Goal: Transaction & Acquisition: Purchase product/service

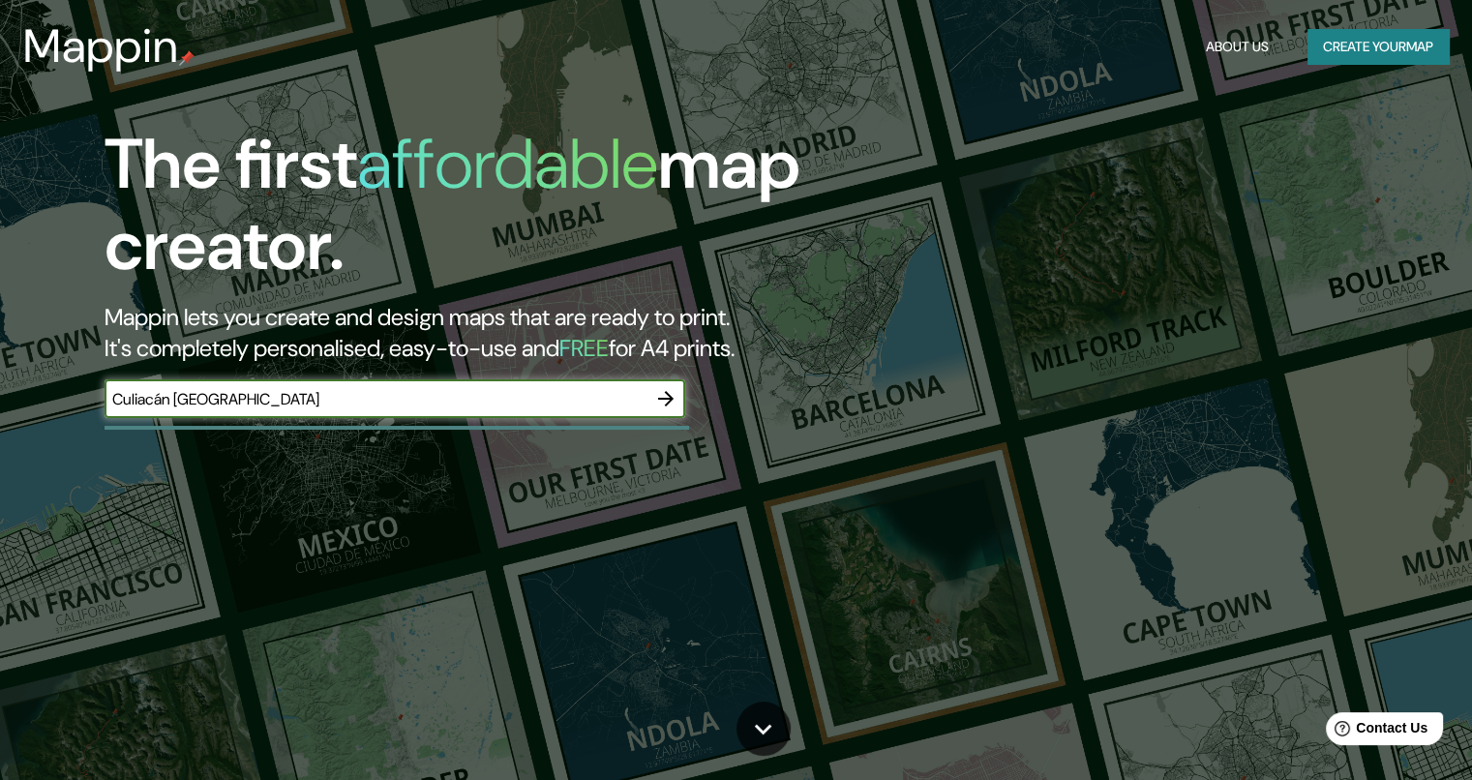
type input "Culiacán [GEOGRAPHIC_DATA]"
click at [681, 396] on button "button" at bounding box center [666, 398] width 39 height 39
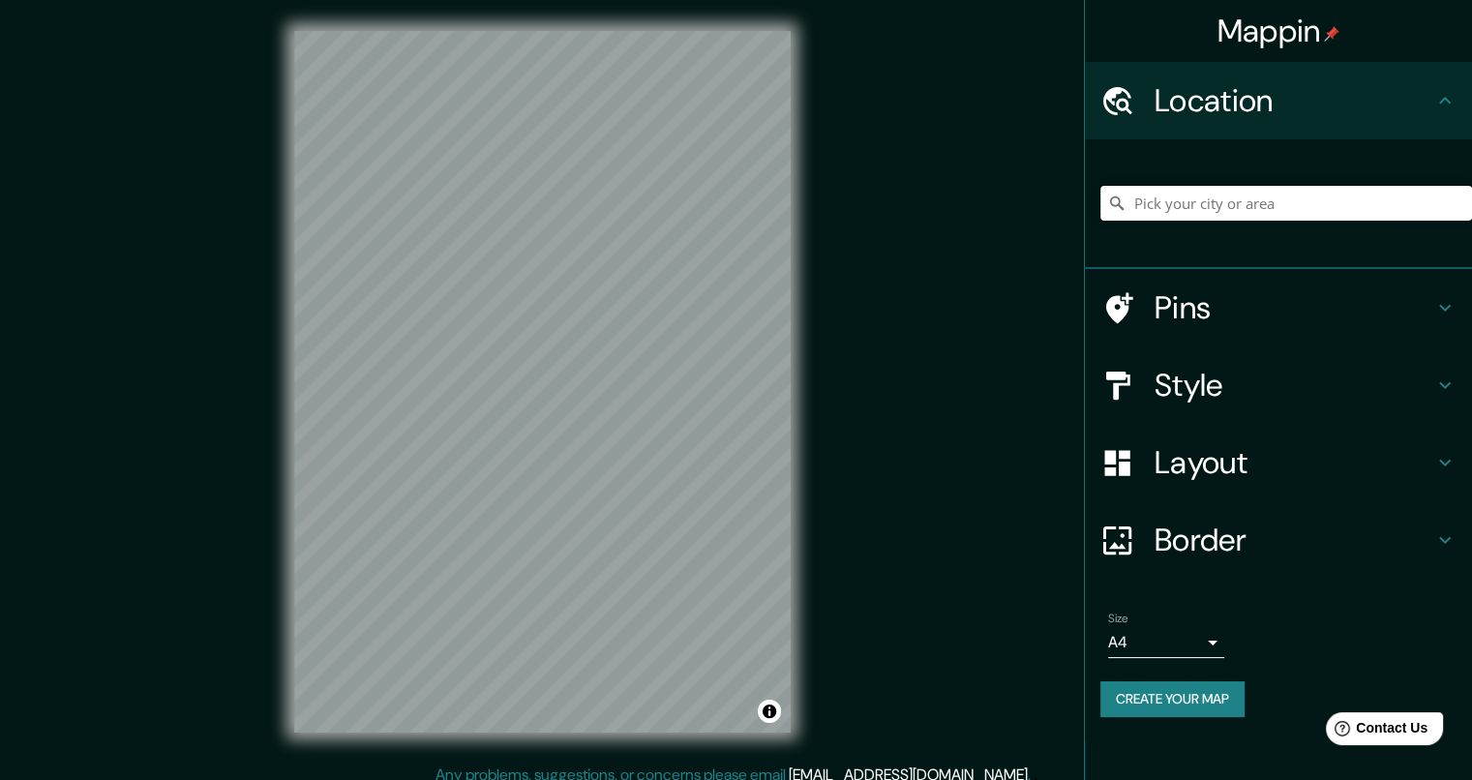
click at [1260, 204] on input "Pick your city or area" at bounding box center [1286, 203] width 372 height 35
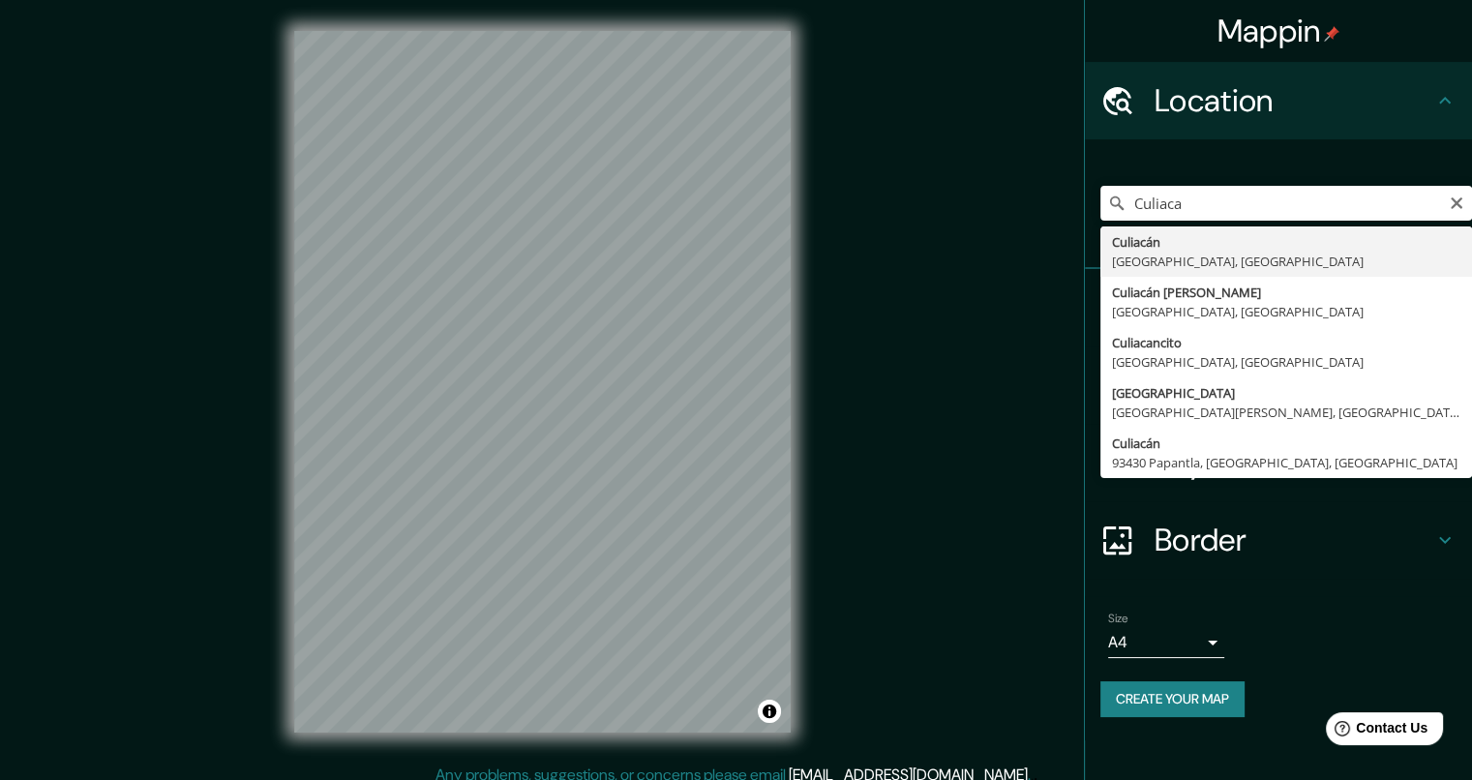
type input "Culiacán, [GEOGRAPHIC_DATA], [GEOGRAPHIC_DATA]"
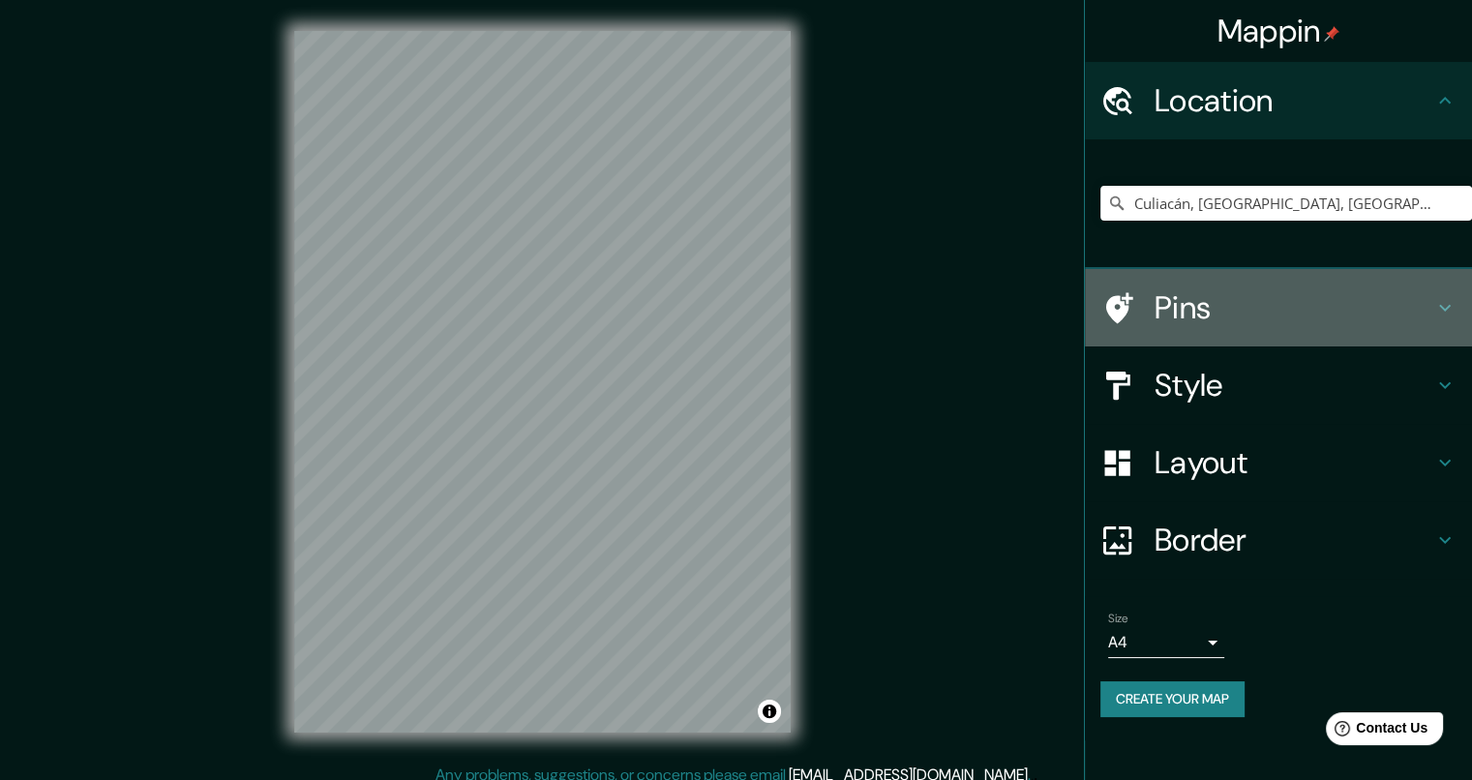
click at [1205, 316] on h4 "Pins" at bounding box center [1294, 307] width 279 height 39
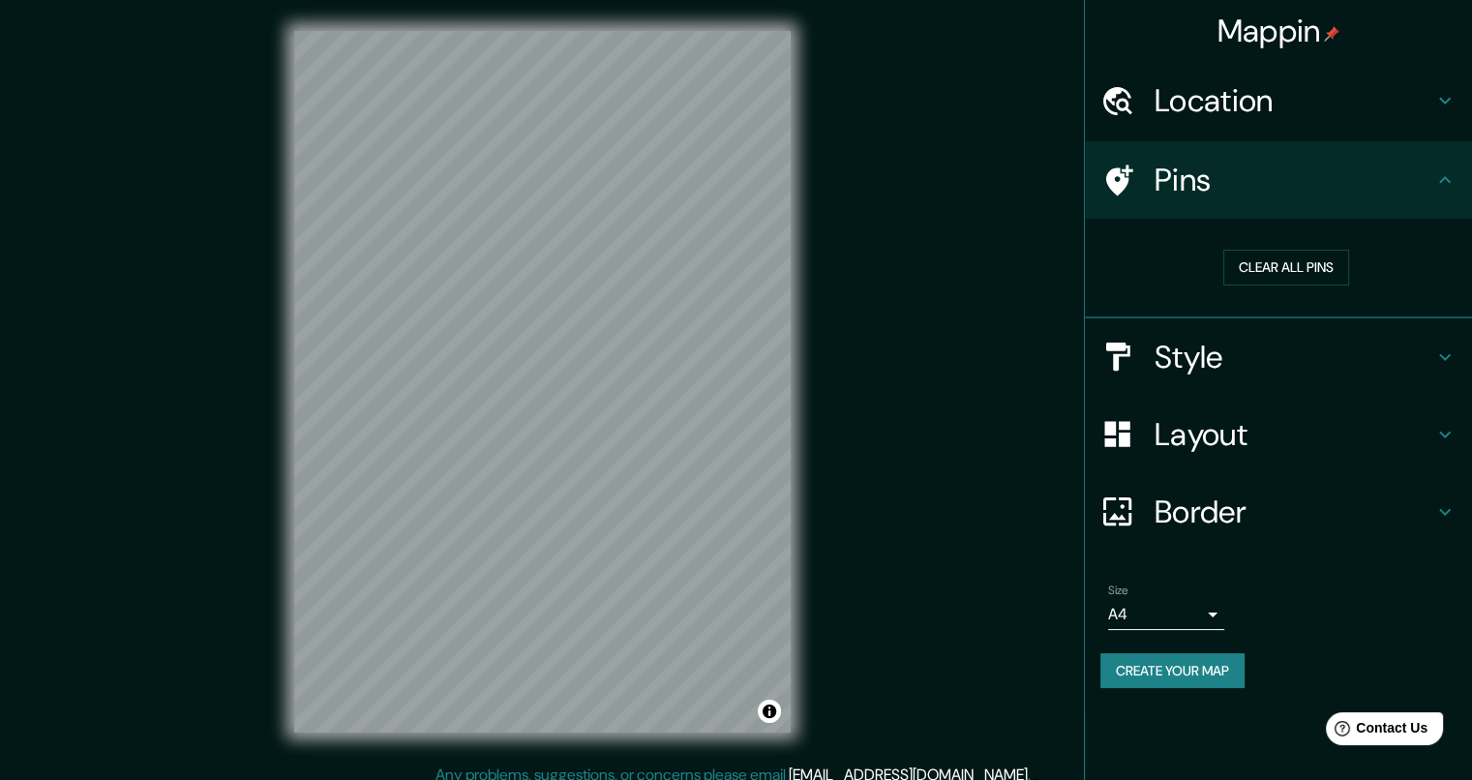
click at [1216, 340] on h4 "Style" at bounding box center [1294, 357] width 279 height 39
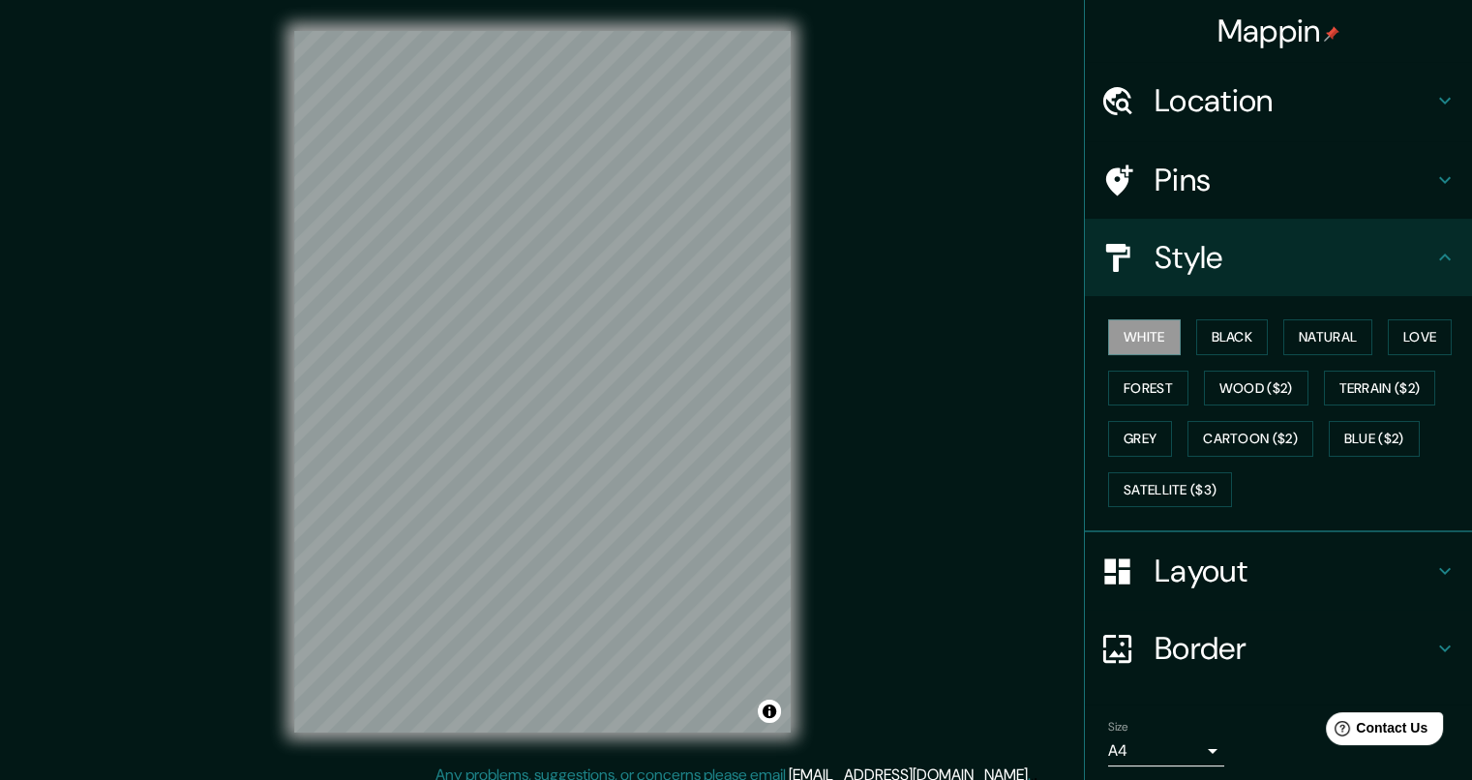
click at [1219, 194] on h4 "Pins" at bounding box center [1294, 180] width 279 height 39
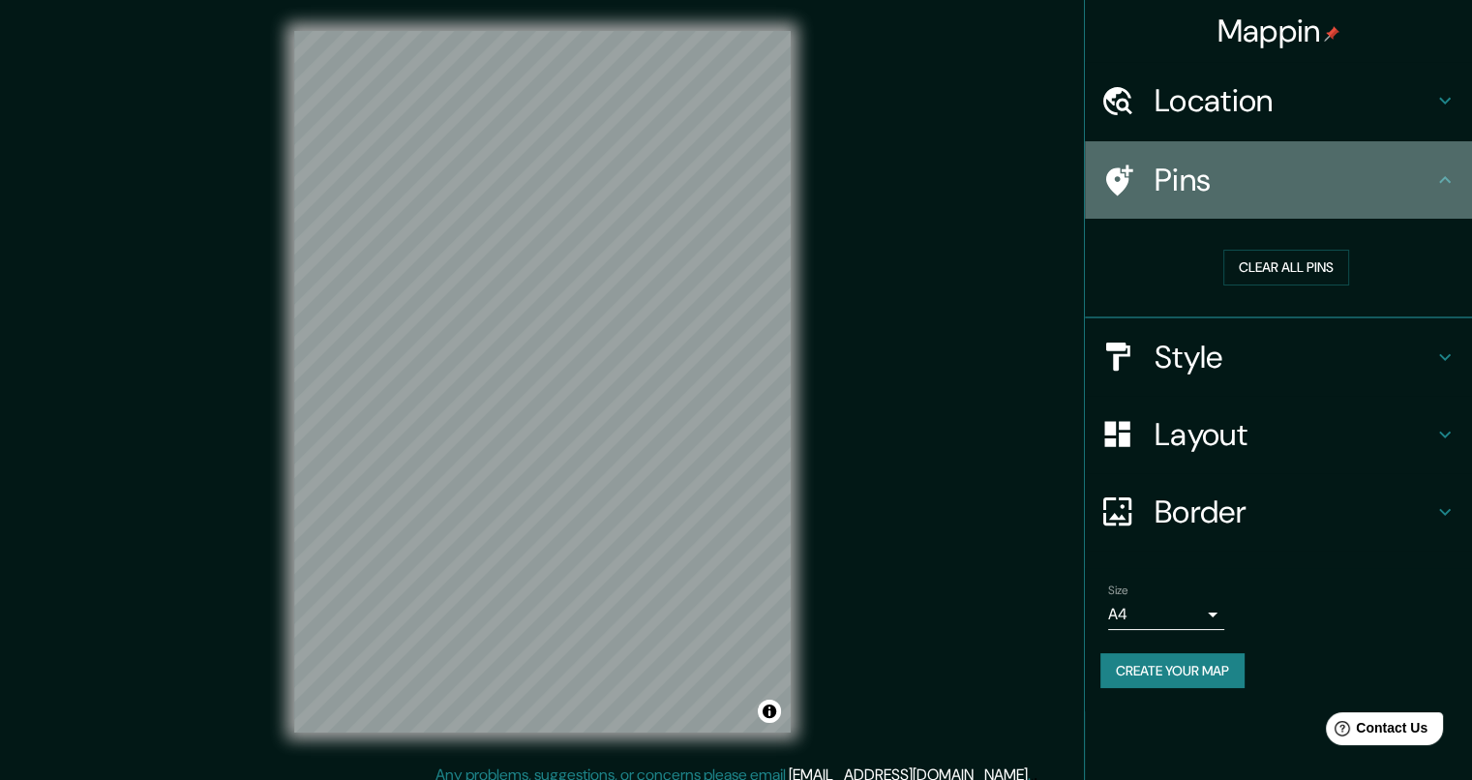
click at [1204, 187] on h4 "Pins" at bounding box center [1294, 180] width 279 height 39
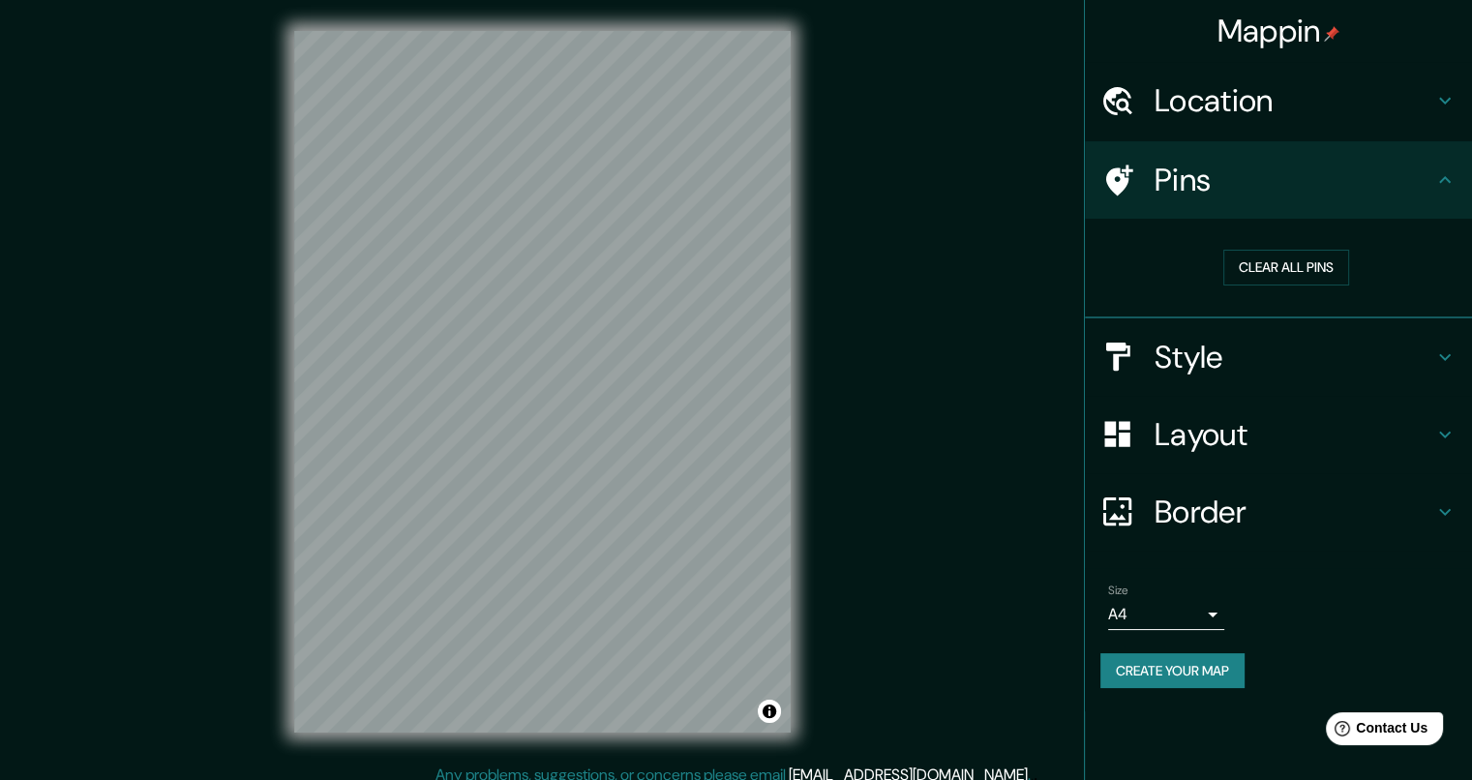
click at [1242, 172] on h4 "Pins" at bounding box center [1294, 180] width 279 height 39
click at [1264, 260] on button "Clear all pins" at bounding box center [1286, 268] width 126 height 36
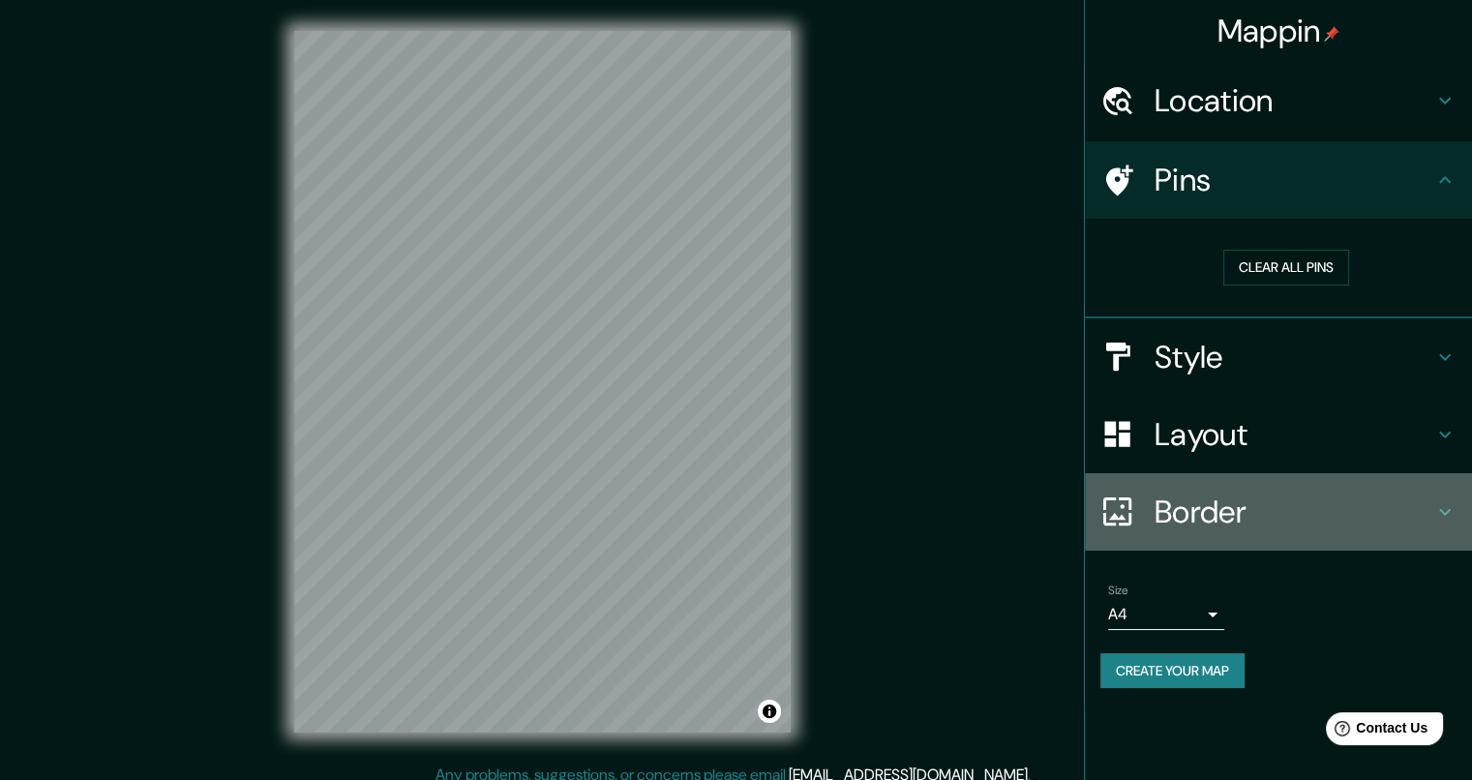
click at [1216, 526] on h4 "Border" at bounding box center [1294, 512] width 279 height 39
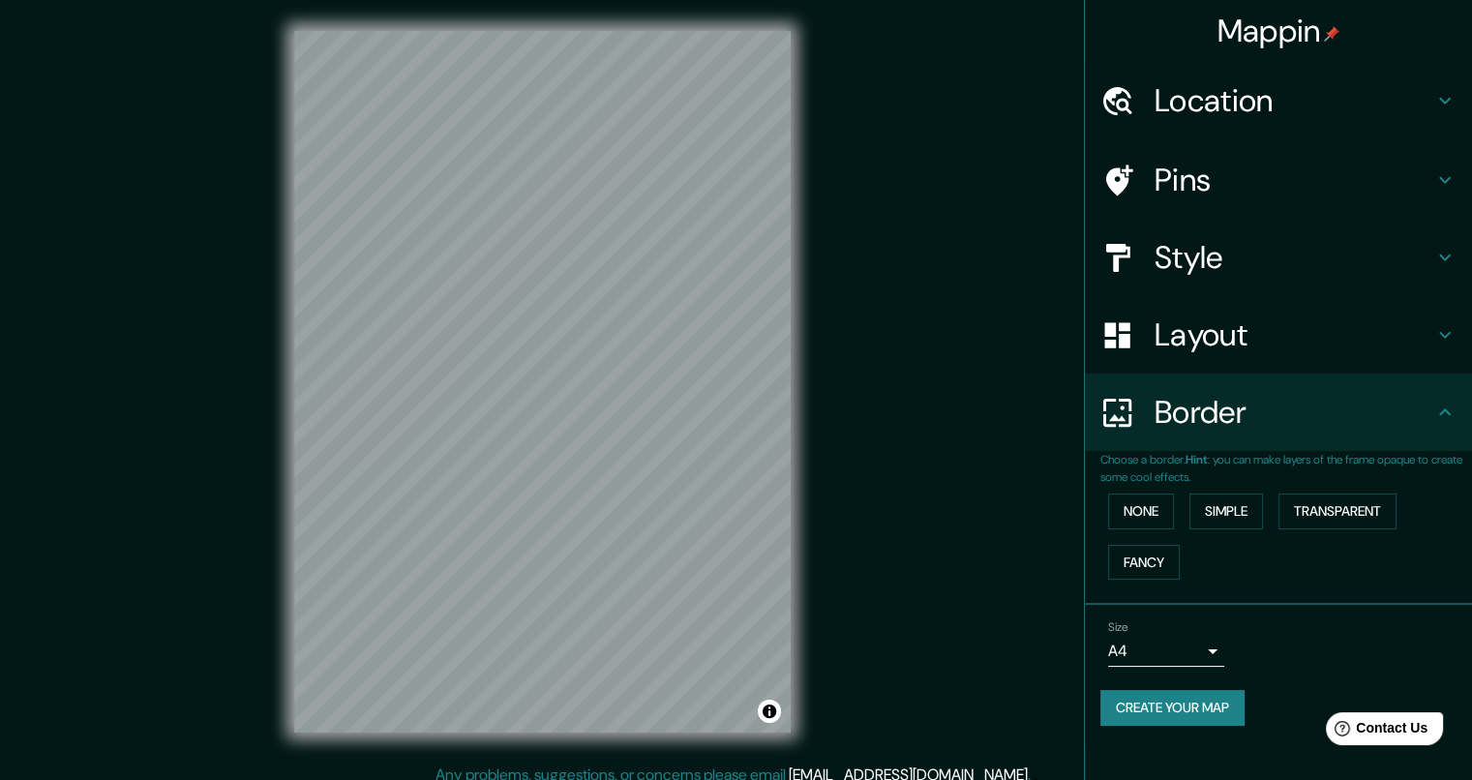
click at [1223, 349] on h4 "Layout" at bounding box center [1294, 335] width 279 height 39
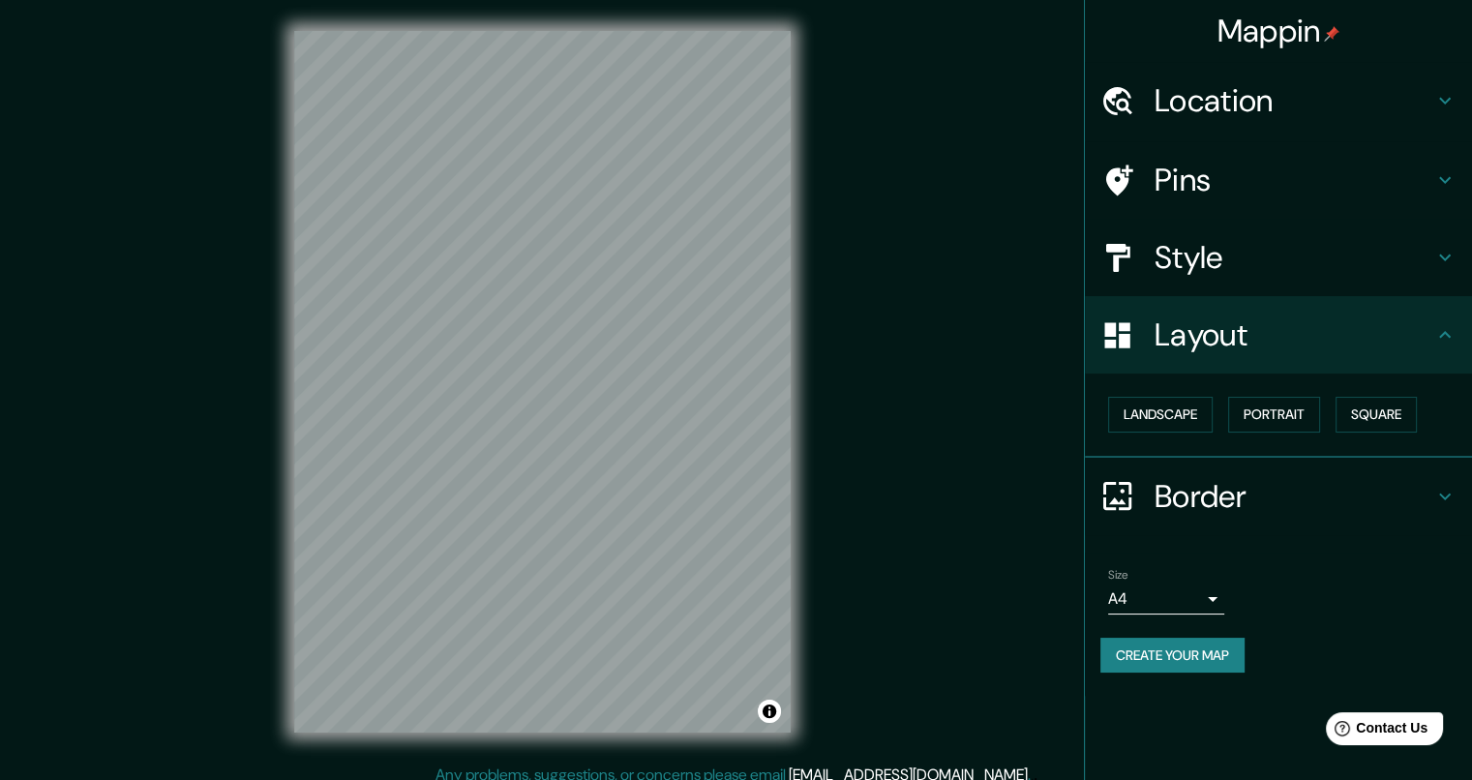
click at [1219, 287] on div "Style" at bounding box center [1278, 257] width 387 height 77
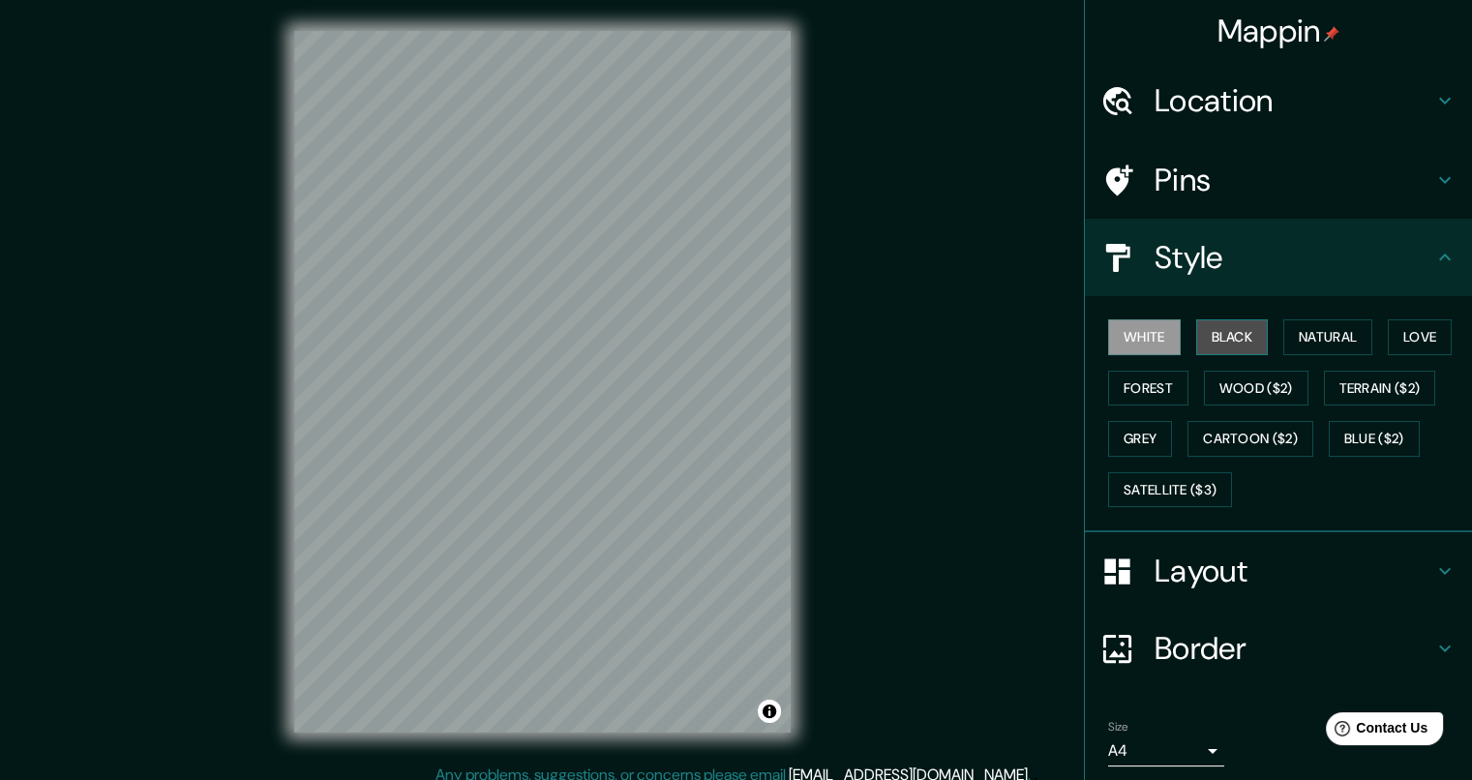
click at [1201, 338] on button "Black" at bounding box center [1232, 337] width 73 height 36
click at [1297, 340] on button "Natural" at bounding box center [1327, 337] width 89 height 36
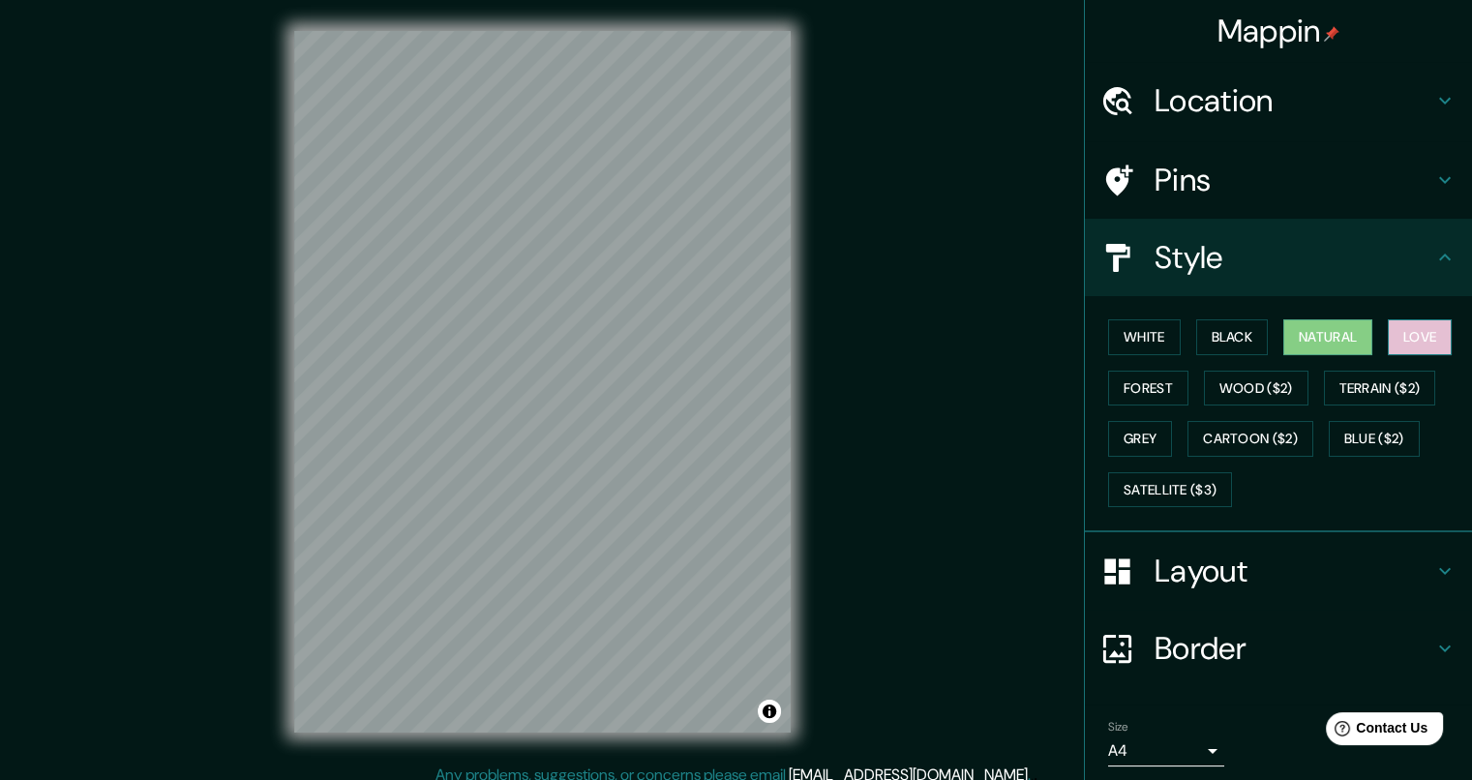
click at [1410, 338] on button "Love" at bounding box center [1420, 337] width 64 height 36
click at [1152, 388] on button "Forest" at bounding box center [1148, 389] width 80 height 36
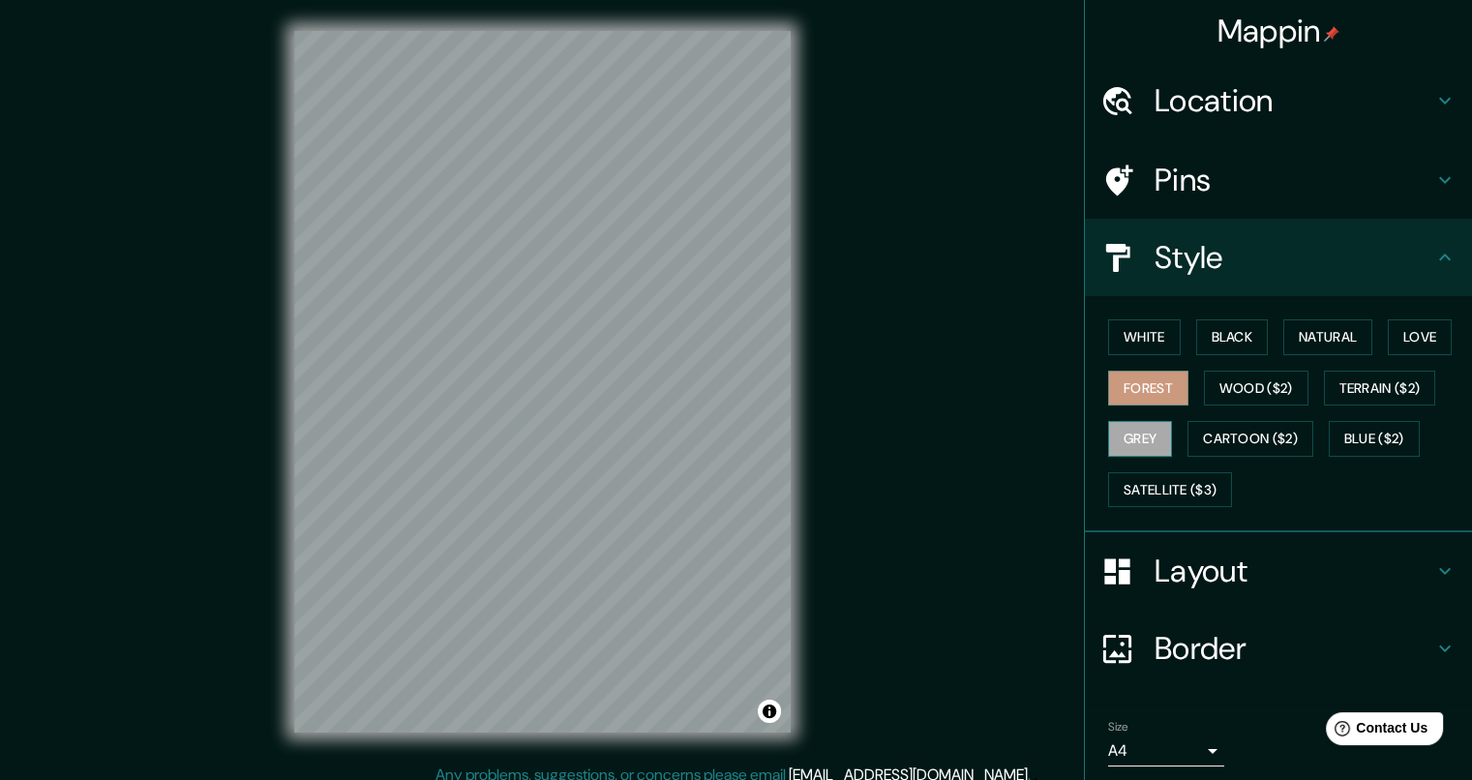
click at [1127, 429] on button "Grey" at bounding box center [1140, 439] width 64 height 36
click at [1325, 339] on button "Natural" at bounding box center [1327, 337] width 89 height 36
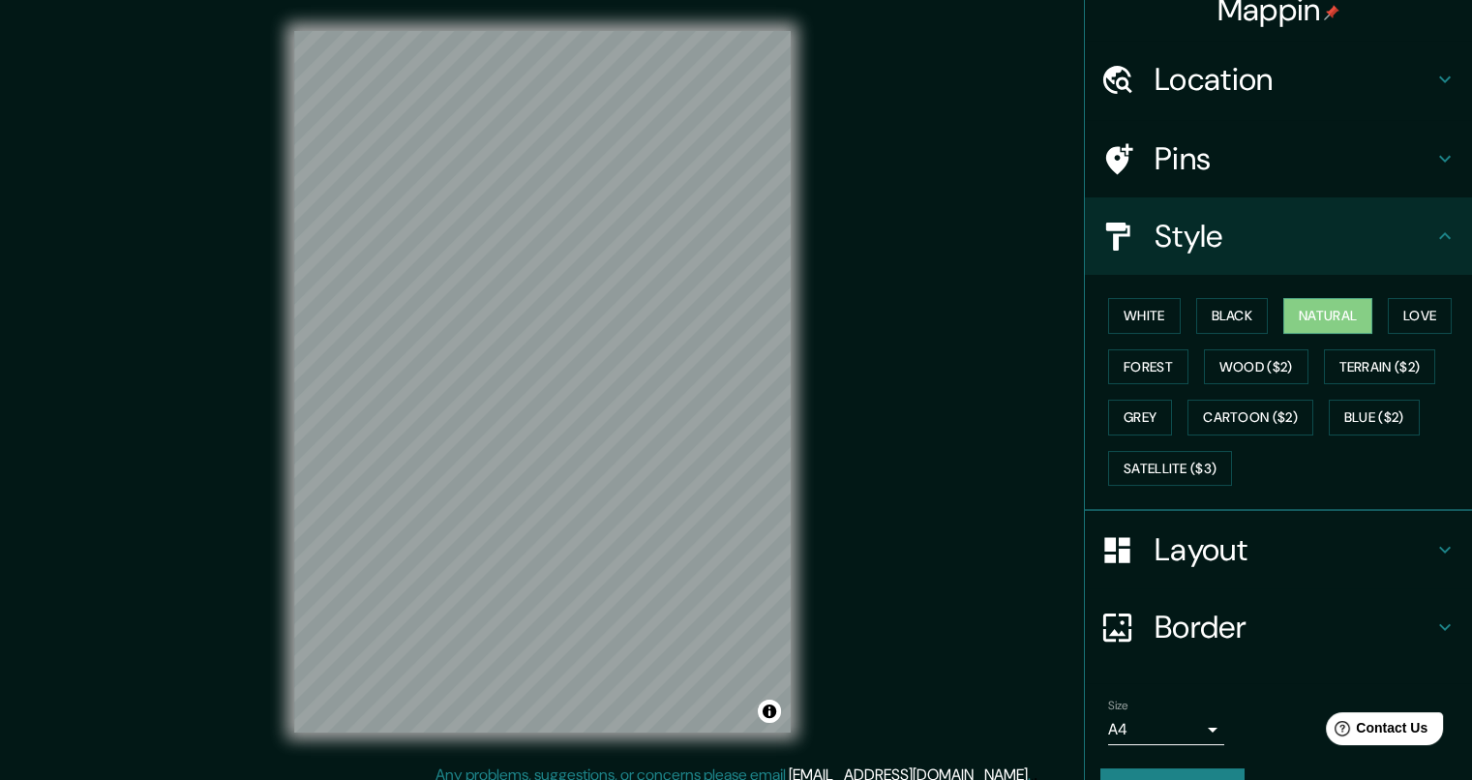
scroll to position [66, 0]
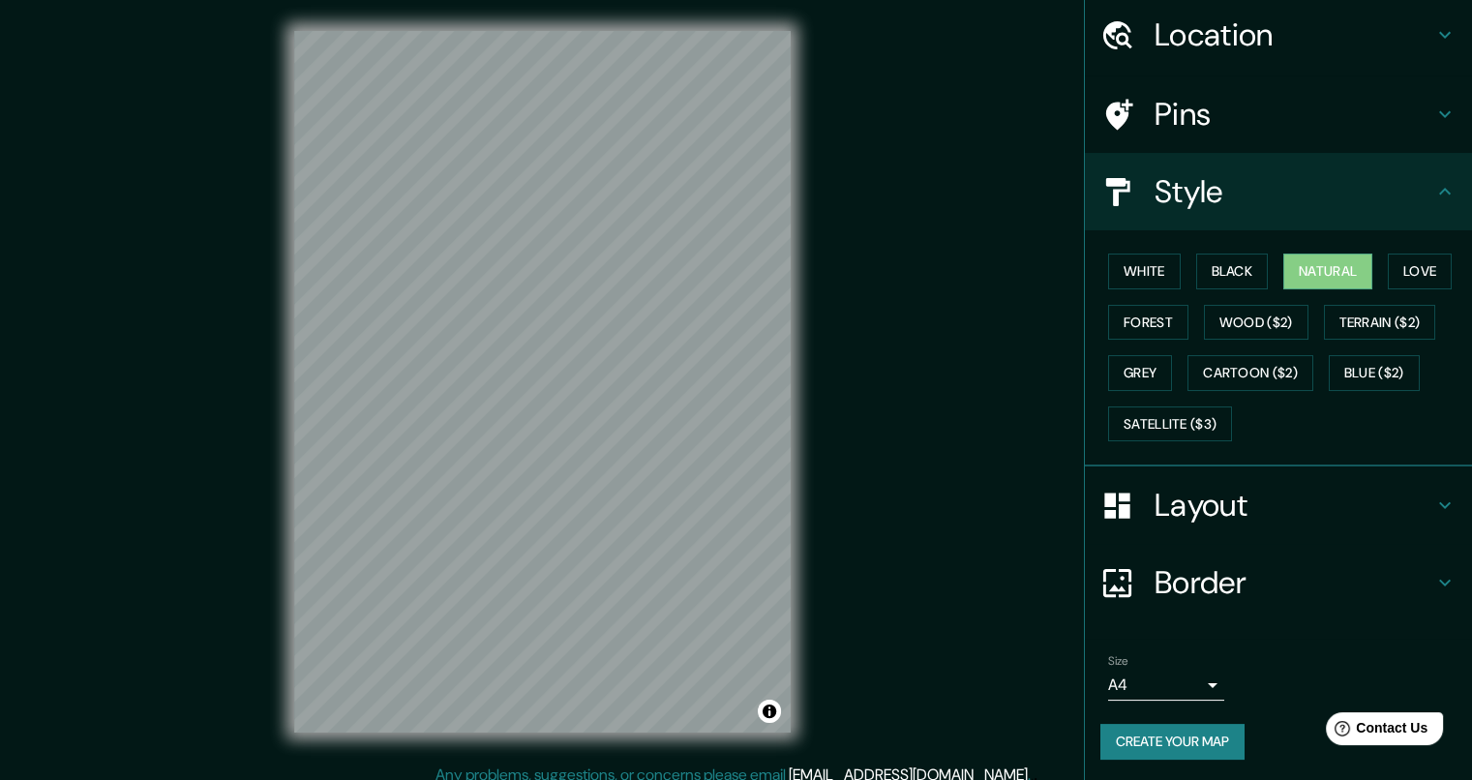
click at [1181, 729] on button "Create your map" at bounding box center [1172, 742] width 144 height 36
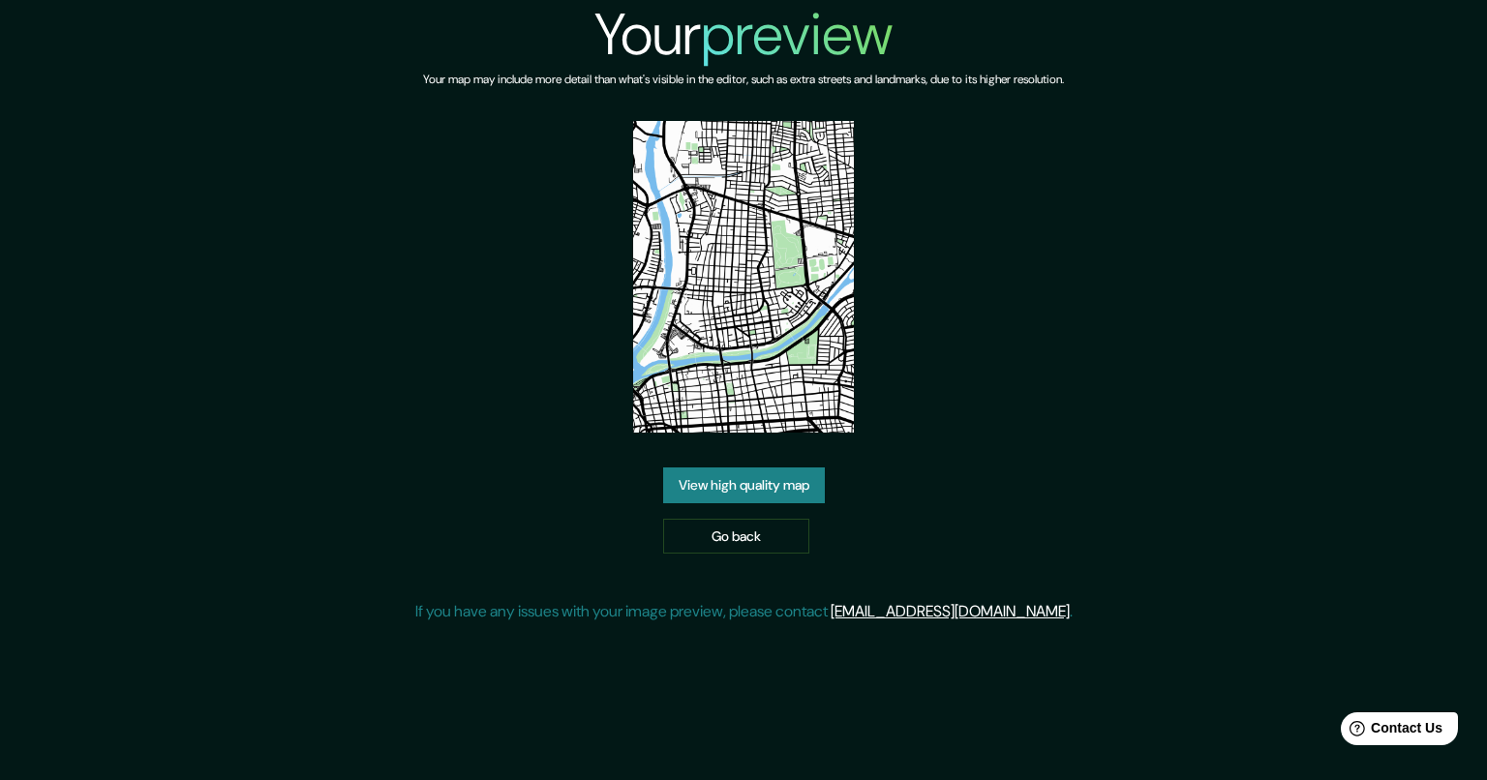
click at [783, 485] on link "View high quality map" at bounding box center [744, 485] width 162 height 36
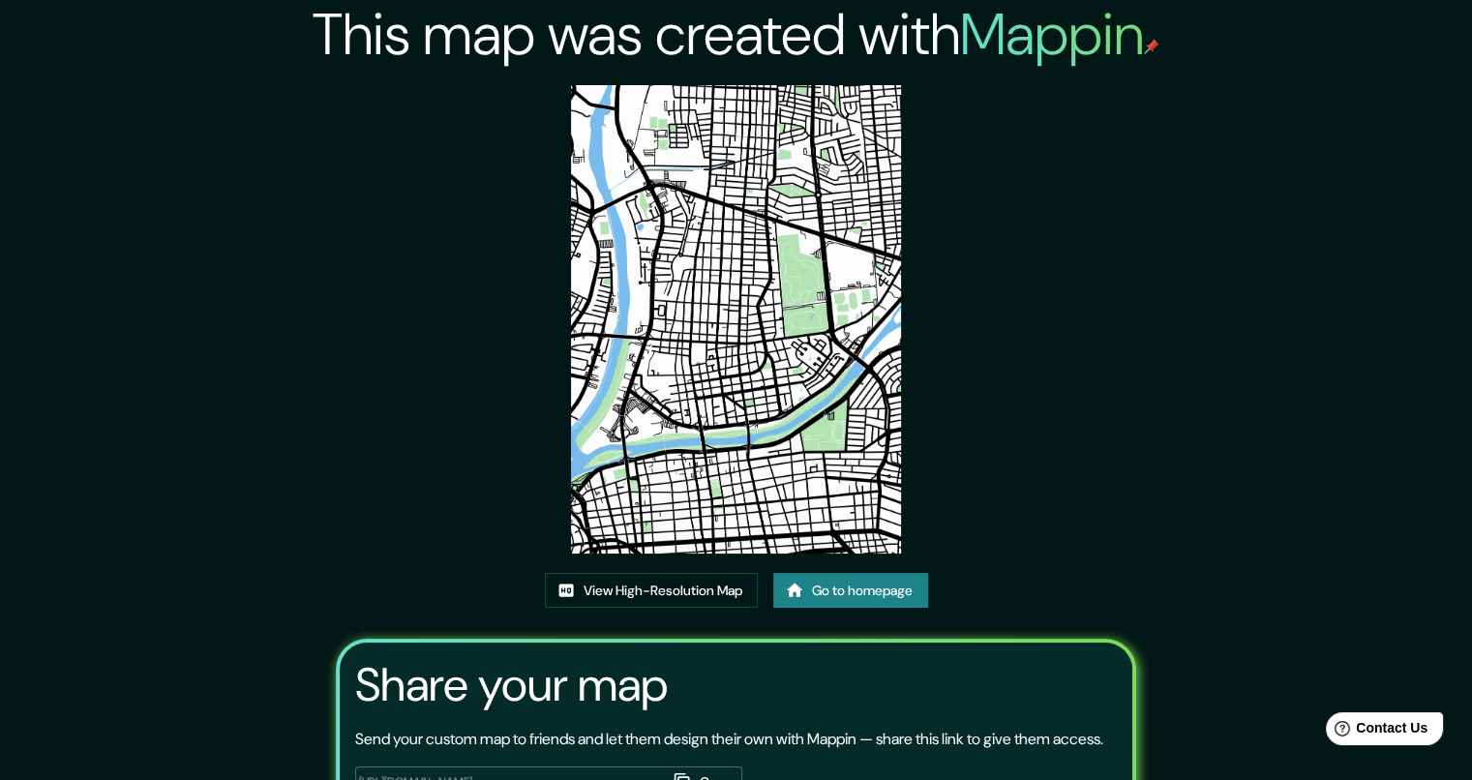
click at [797, 315] on img at bounding box center [736, 319] width 331 height 468
